Goal: Navigation & Orientation: Find specific page/section

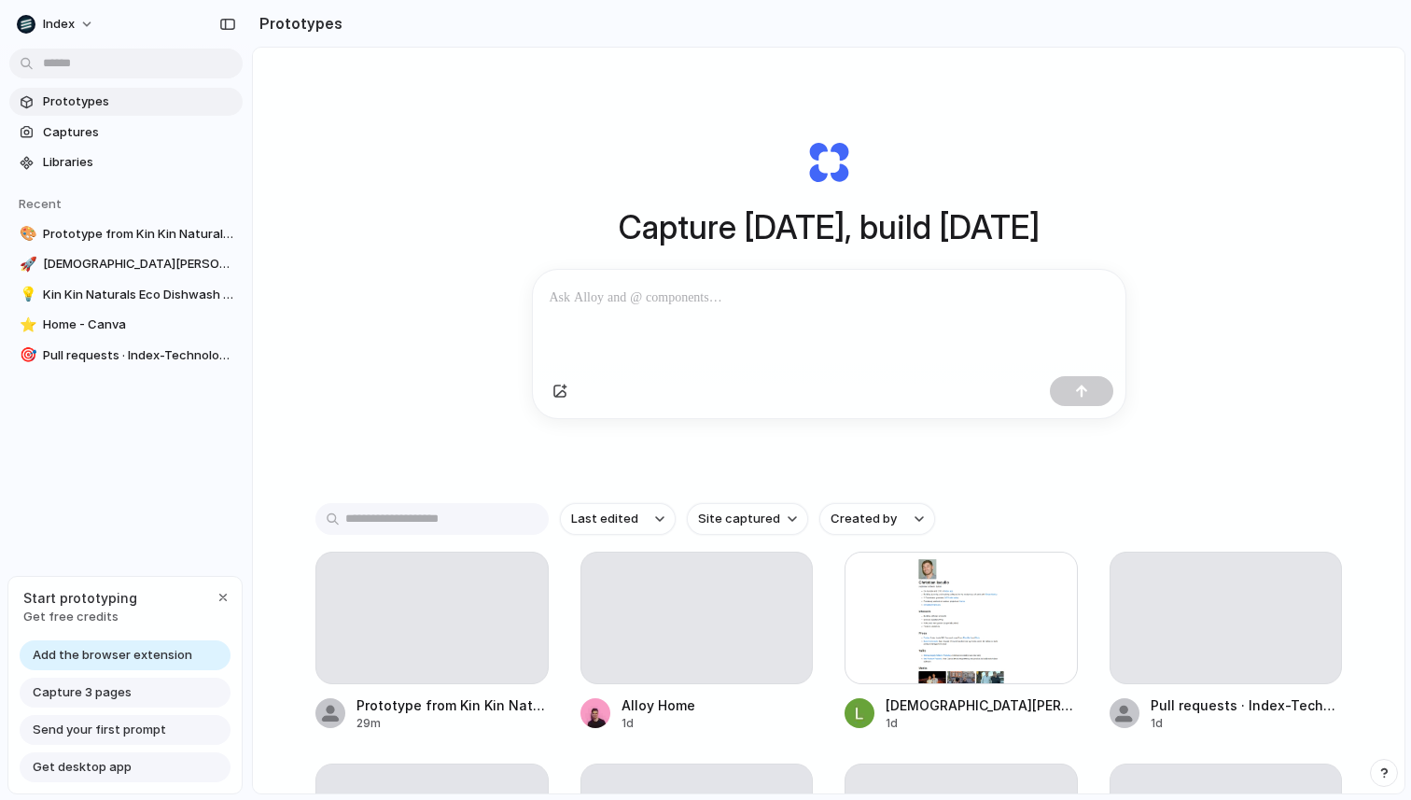
click at [107, 485] on div "Prototypes Captures Libraries Recent 🎨 Prototype from Kin Kin Naturals Eco Dish…" at bounding box center [126, 307] width 252 height 614
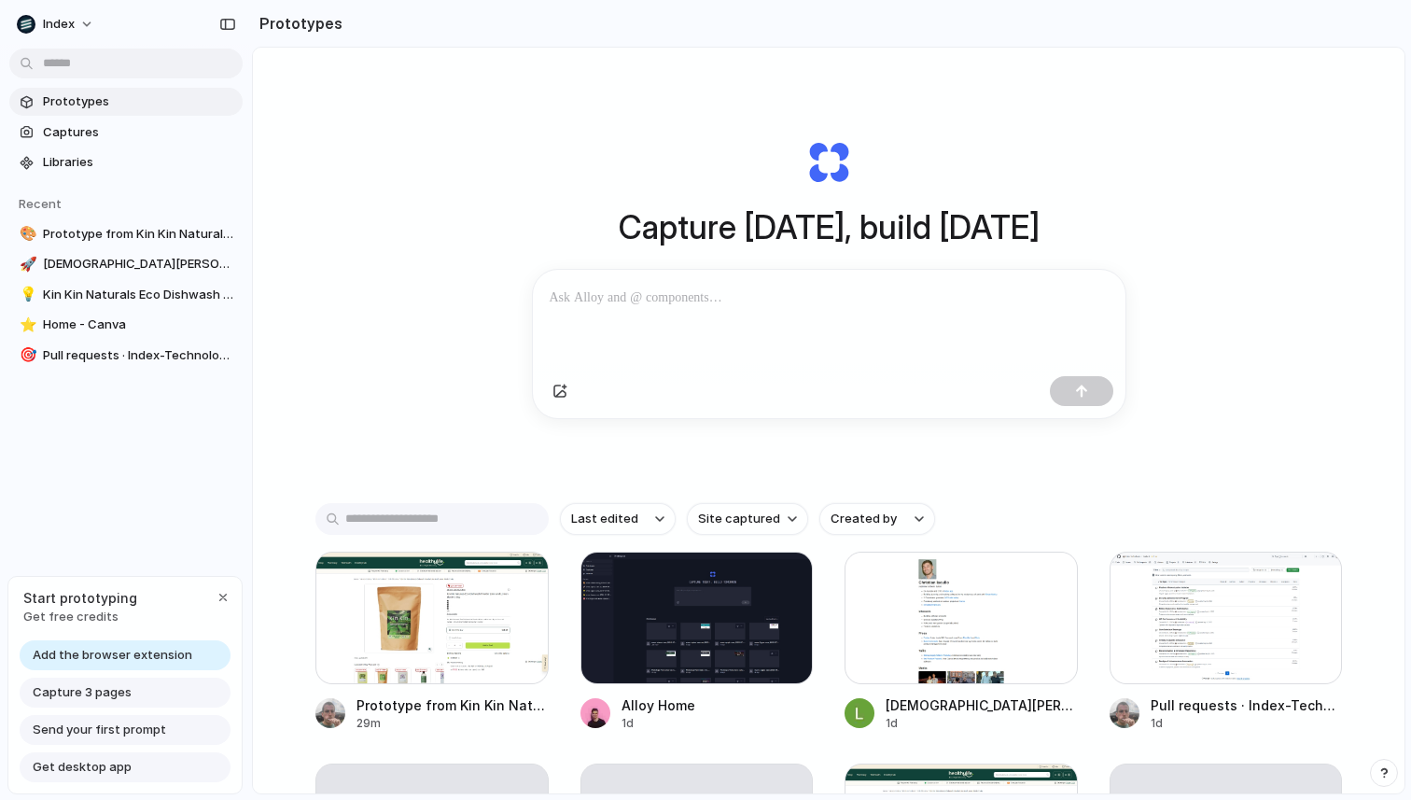
click at [111, 537] on div "Prototypes Captures Libraries Recent 🎨 Prototype from Kin Kin Naturals Eco Dish…" at bounding box center [126, 307] width 252 height 614
click at [147, 642] on link "Add the browser extension" at bounding box center [125, 655] width 211 height 30
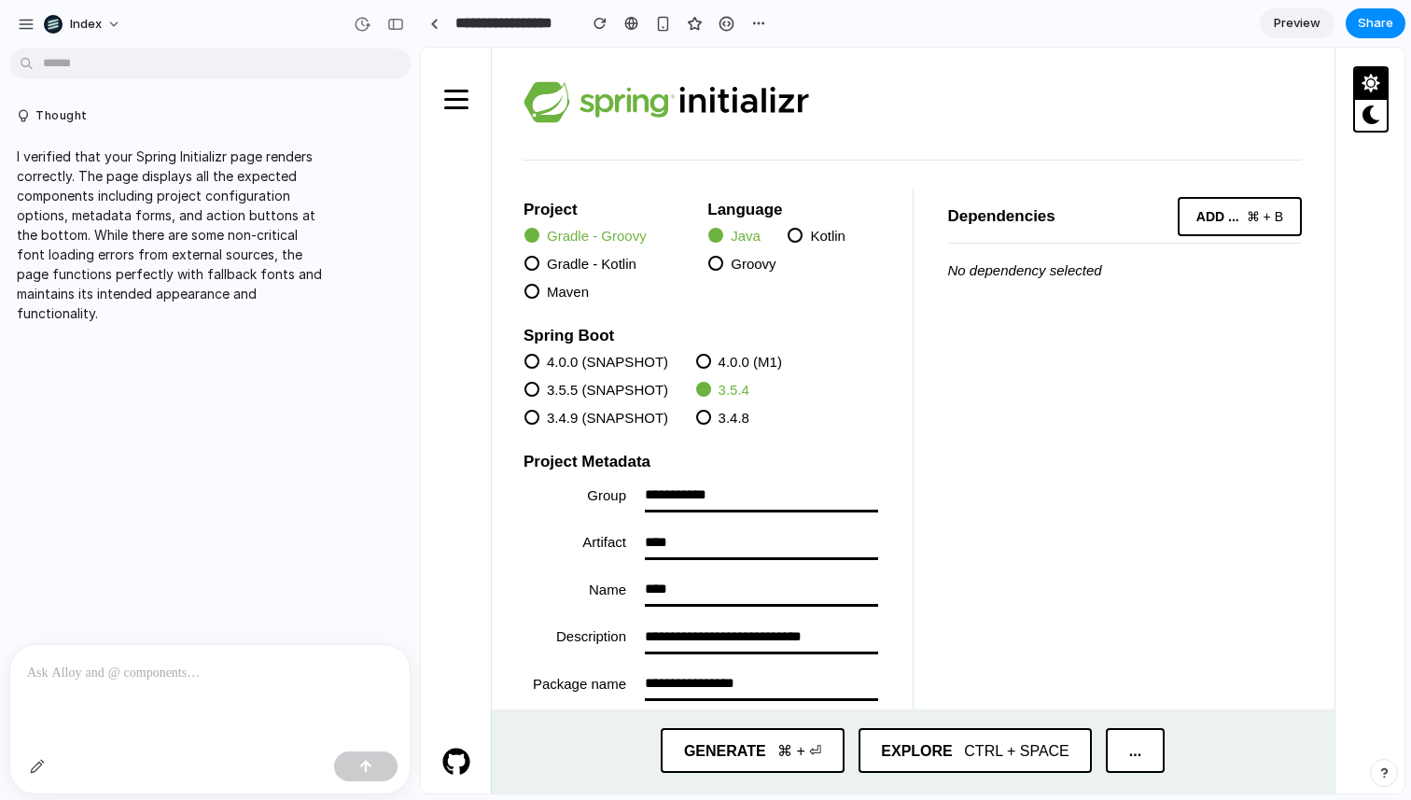
click at [376, 355] on div "Thought I verified that your Spring Initializr page renders correctly. The page…" at bounding box center [204, 350] width 409 height 588
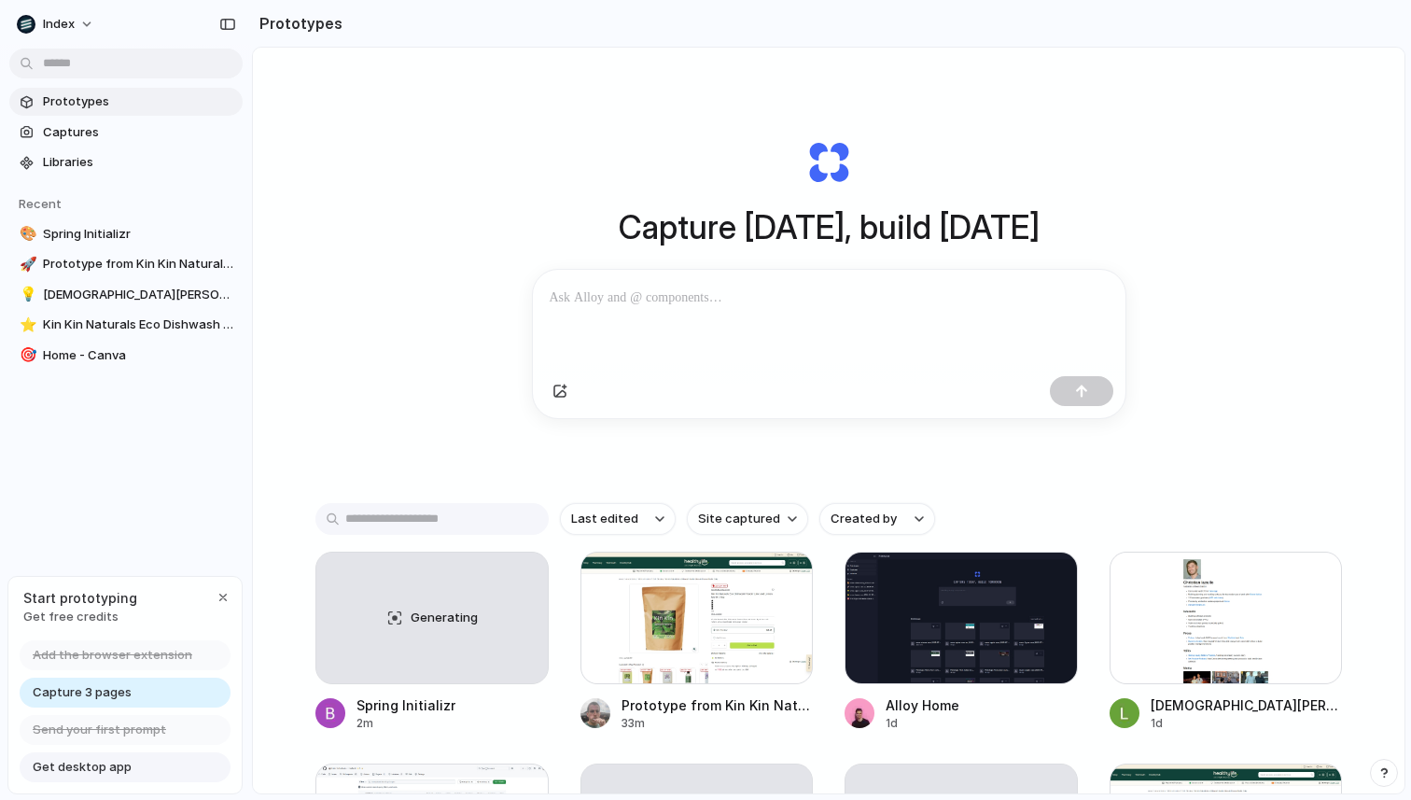
click at [837, 157] on div "Capture [DATE], build [DATE] Clone web app Clone screenshot Start from existing…" at bounding box center [828, 279] width 747 height 418
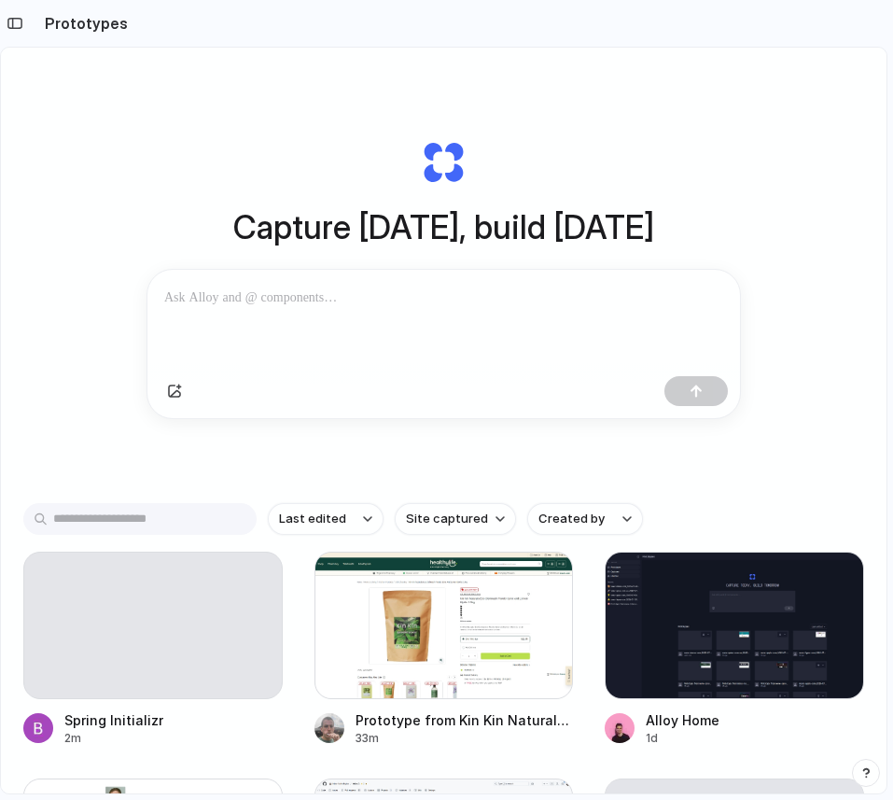
click at [311, 171] on div "Capture [DATE], build [DATE] Clone web app Clone screenshot Start from existing…" at bounding box center [444, 279] width 747 height 418
